Goal: Entertainment & Leisure: Consume media (video, audio)

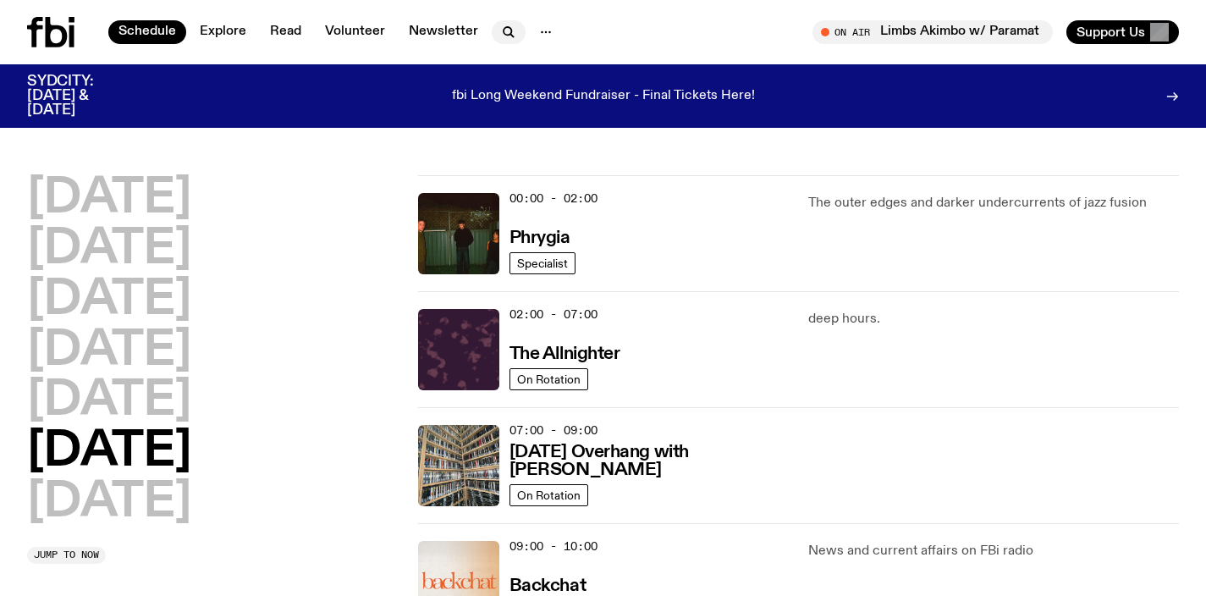
click at [503, 30] on icon "button" at bounding box center [508, 32] width 20 height 20
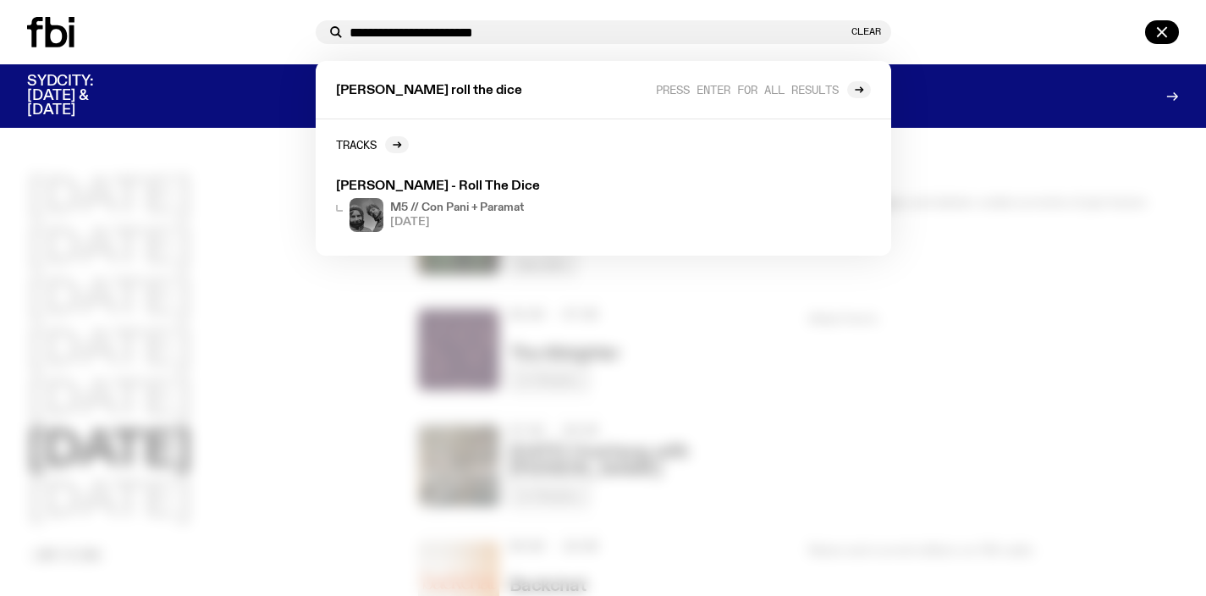
type input "**********"
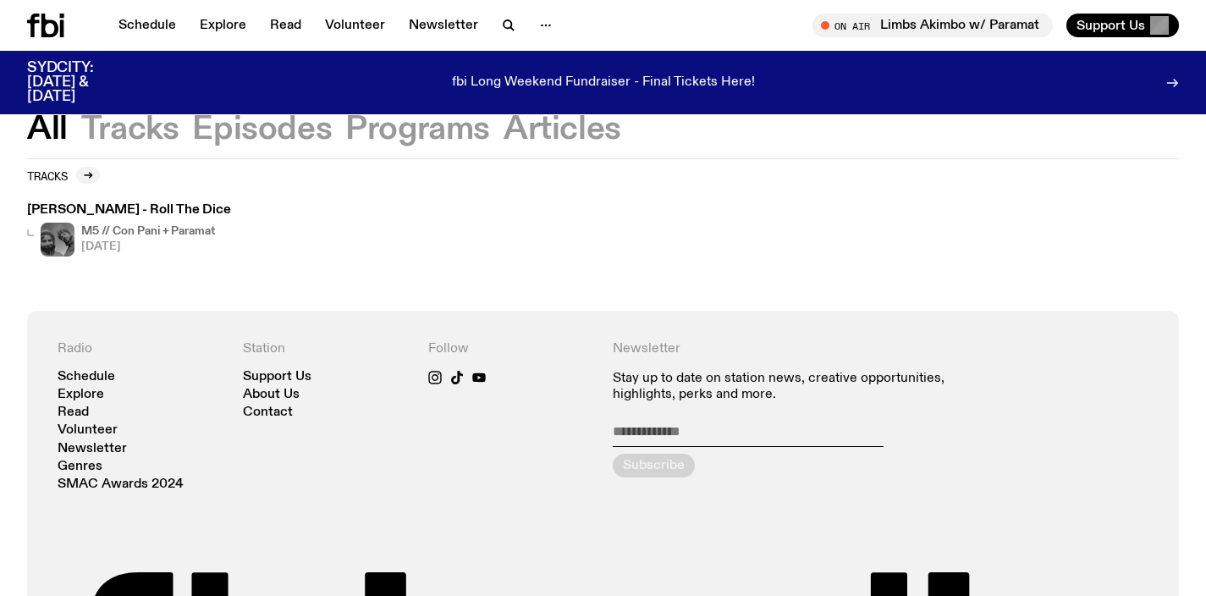
scroll to position [95, 0]
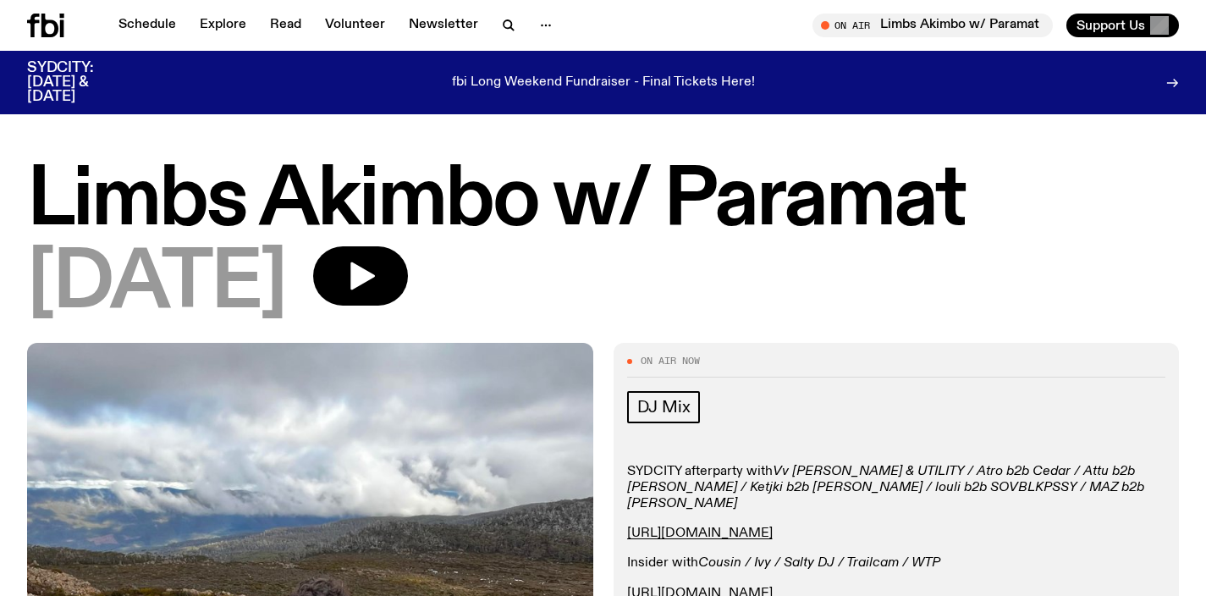
scroll to position [3, 0]
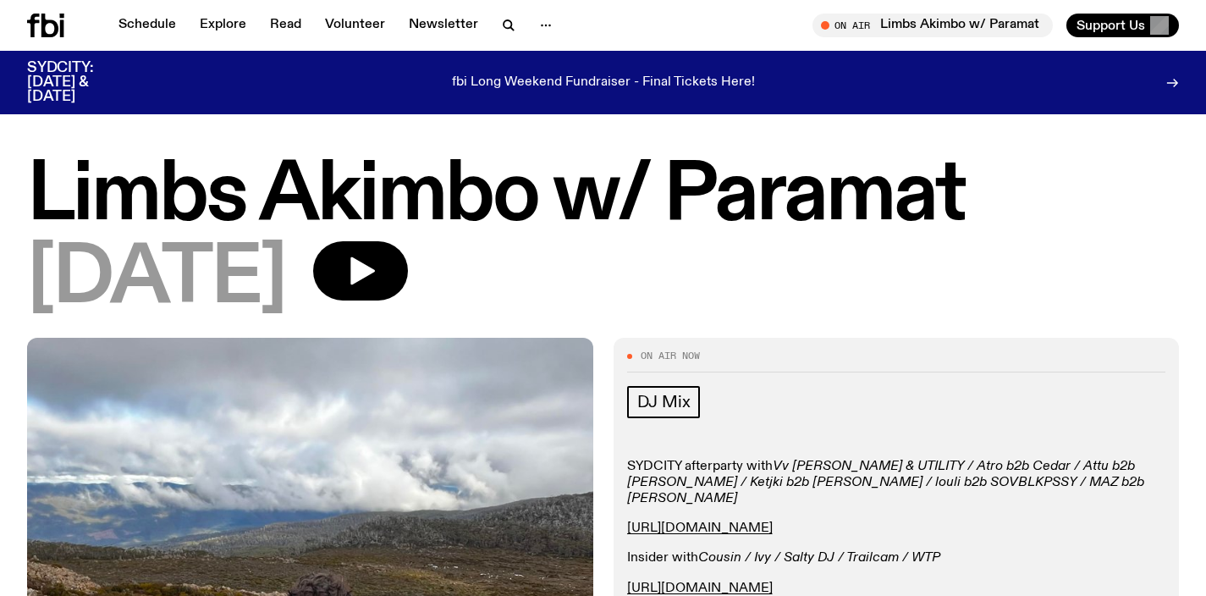
click at [657, 72] on div "fbi Long Weekend Fundraiser - Final Tickets Here!" at bounding box center [603, 82] width 908 height 43
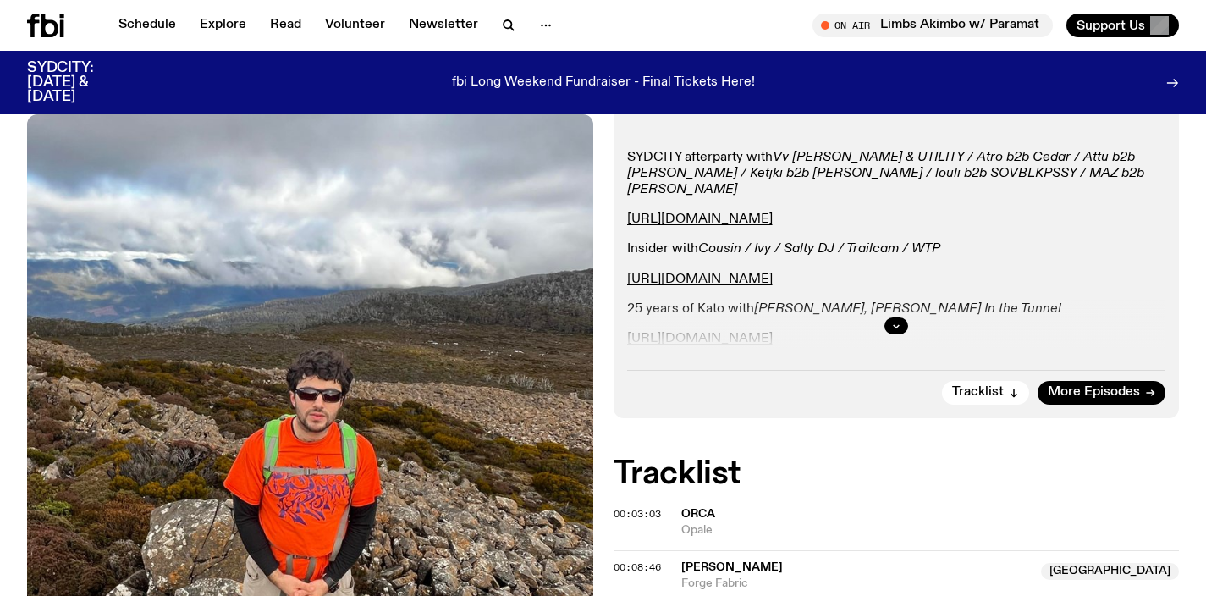
scroll to position [311, 0]
click at [888, 324] on button "button" at bounding box center [896, 327] width 24 height 17
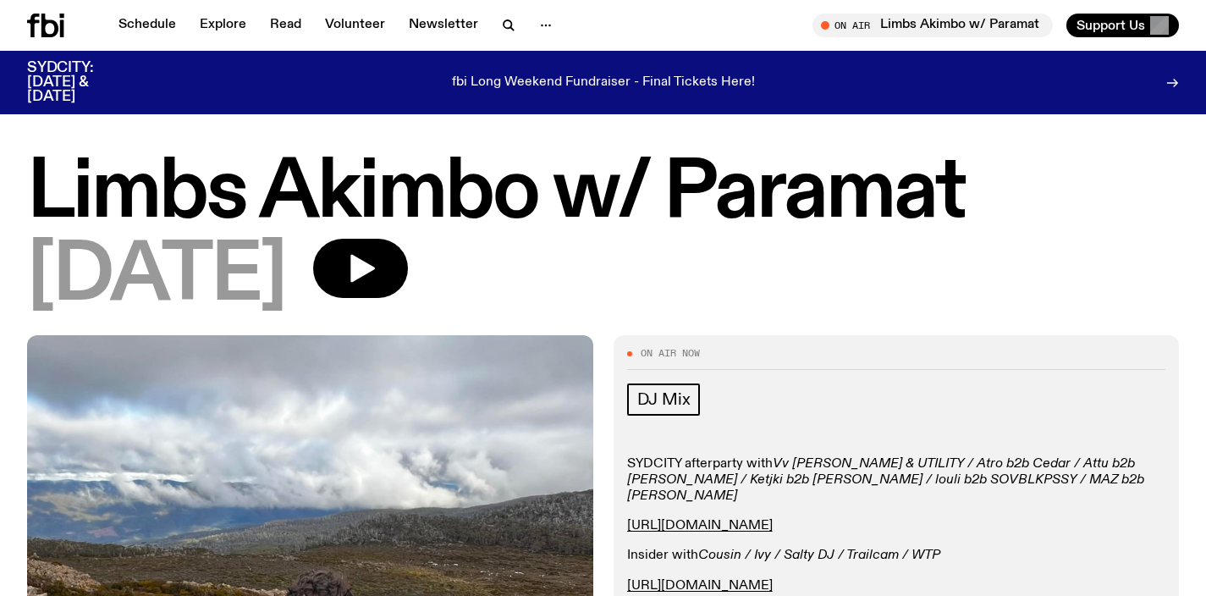
scroll to position [0, 0]
